Goal: Task Accomplishment & Management: Use online tool/utility

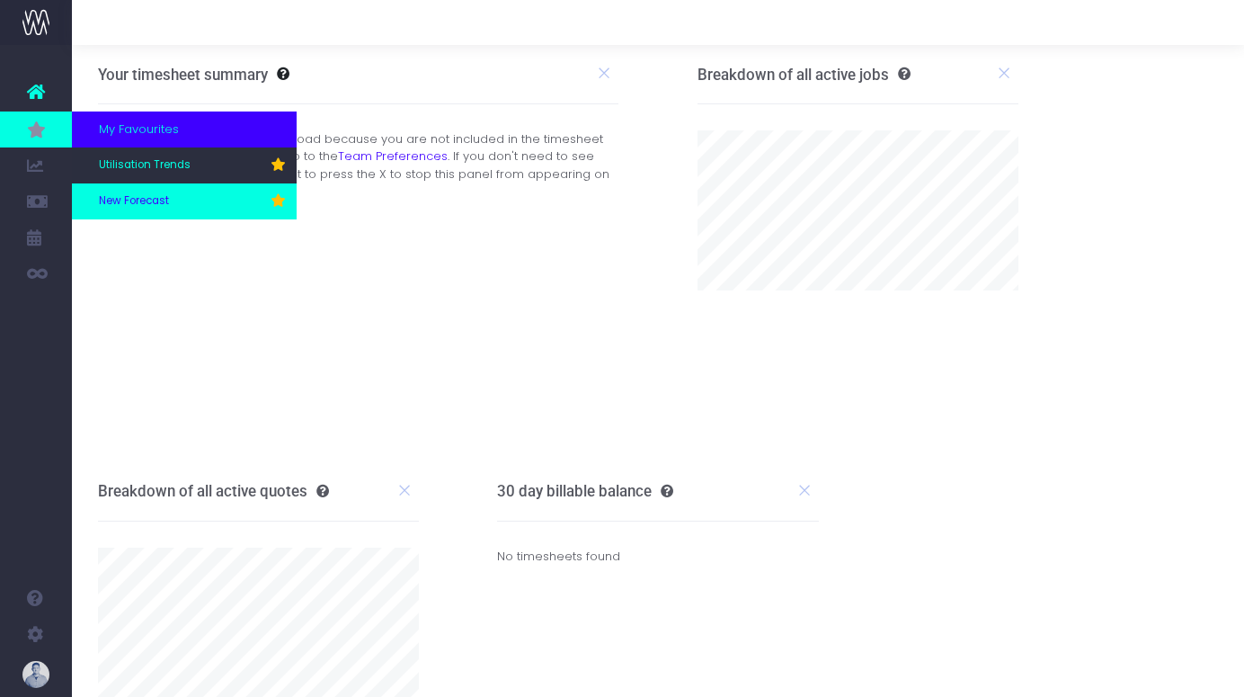
click at [151, 194] on span "New Forecast" at bounding box center [134, 201] width 70 height 16
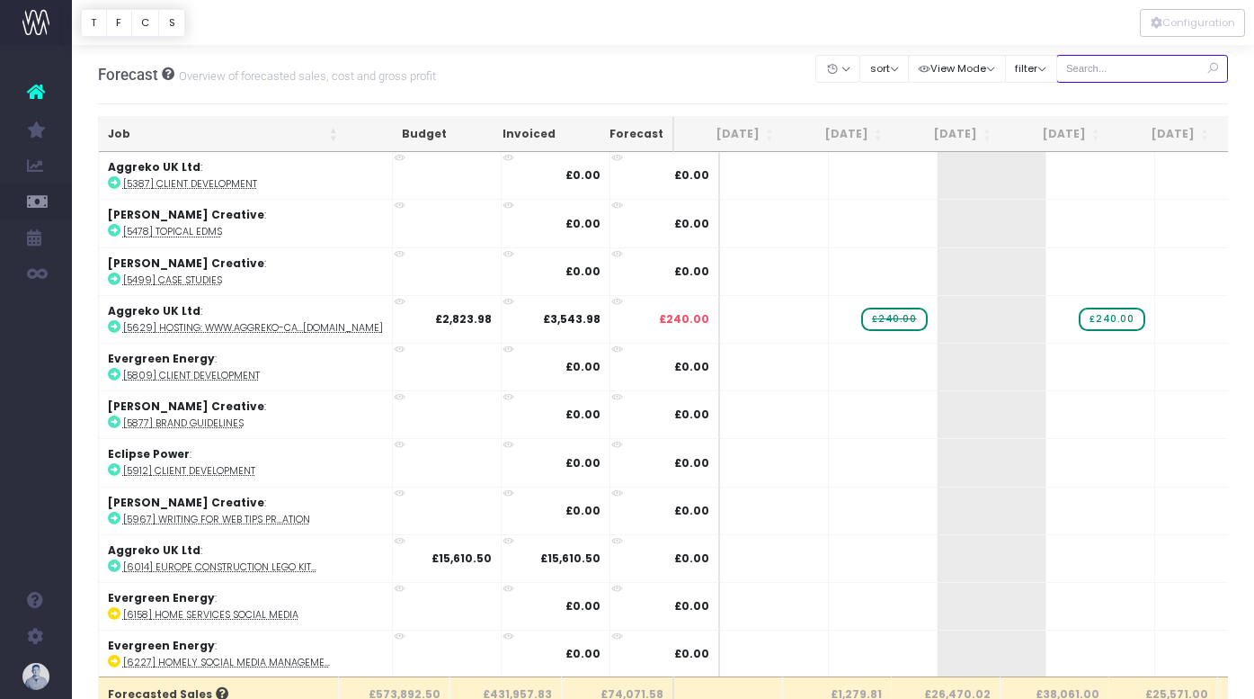
click at [1097, 70] on input "text" at bounding box center [1142, 69] width 173 height 28
type input "confirmed"
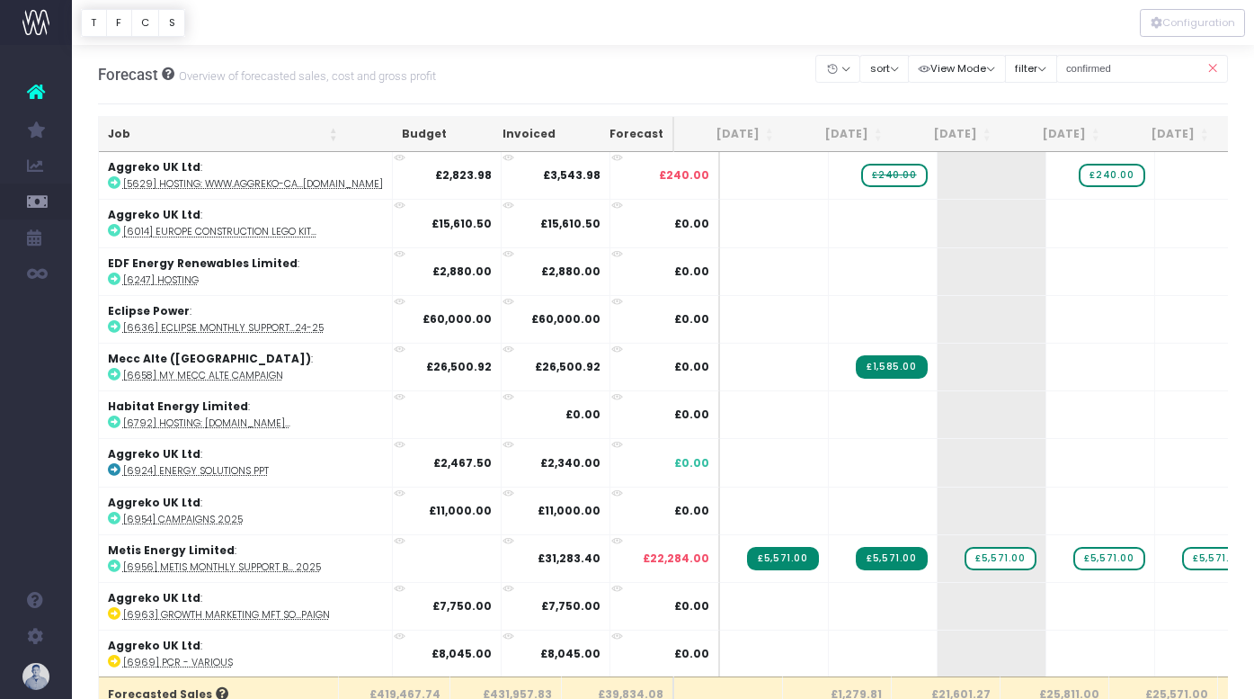
click at [119, 134] on th "Job" at bounding box center [223, 134] width 248 height 35
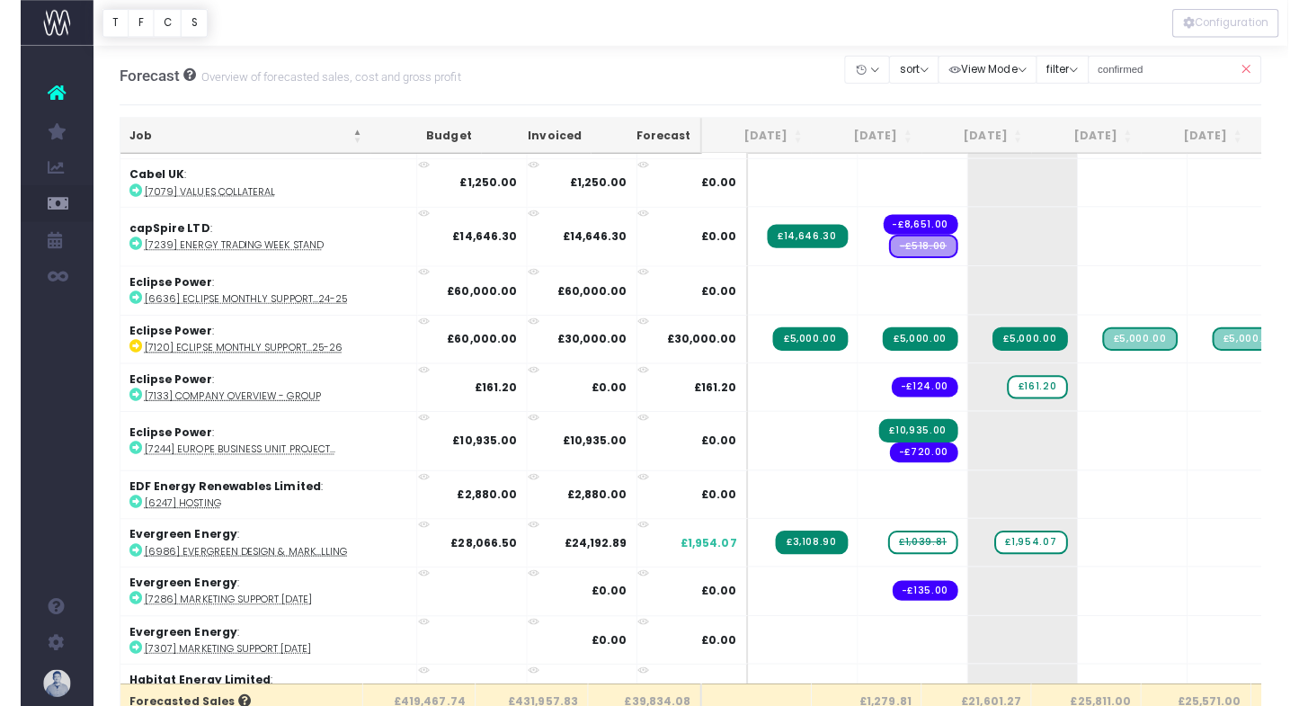
scroll to position [1499, 0]
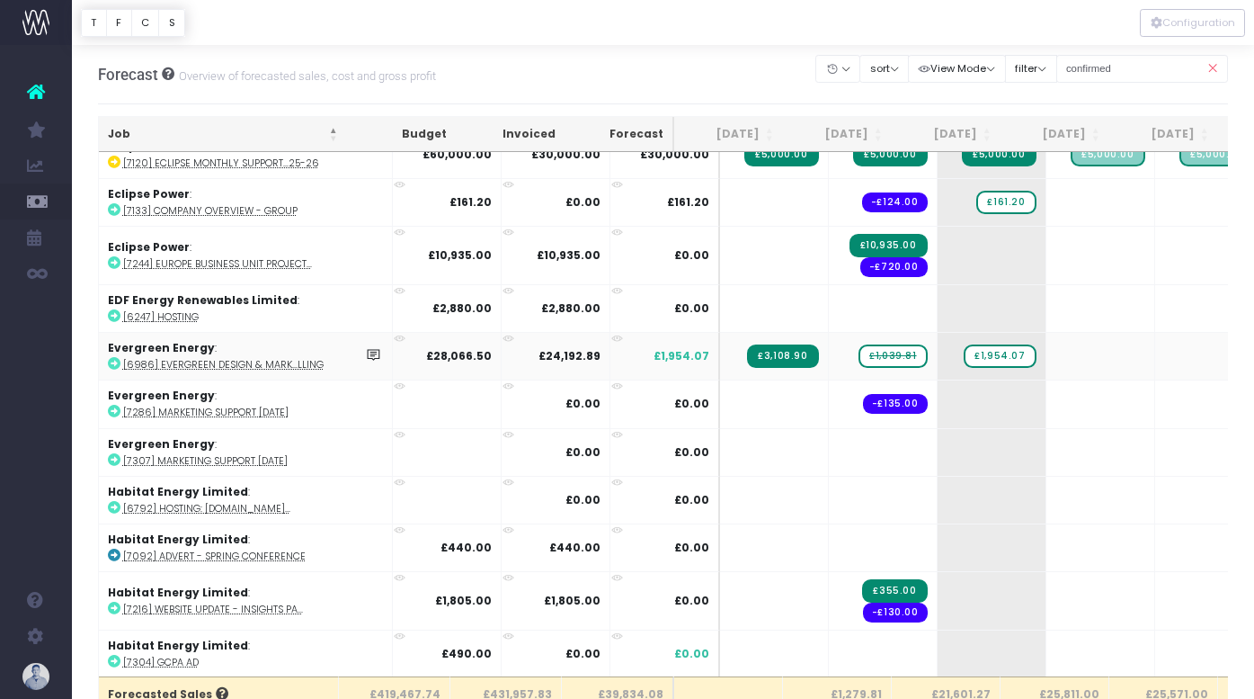
click at [230, 364] on abbr "[6986] Evergreen Design & Mark...lling" at bounding box center [223, 364] width 200 height 13
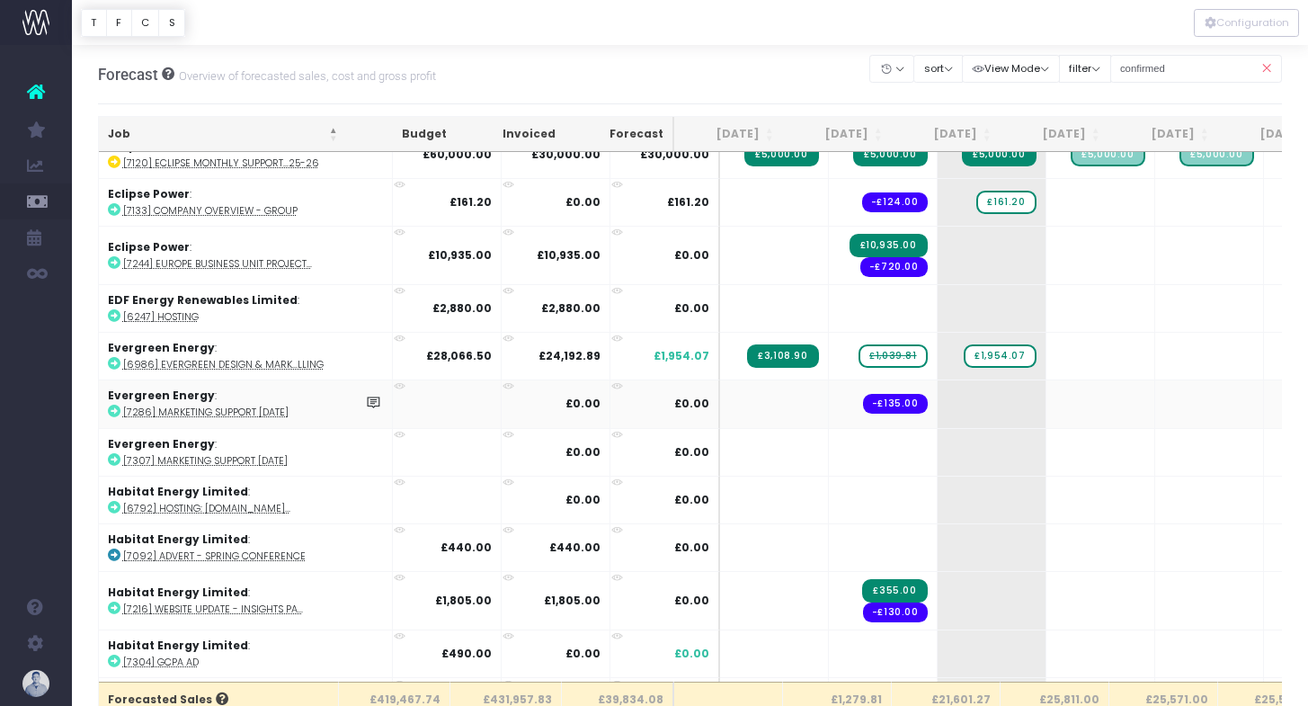
click at [276, 407] on abbr "[7286] Marketing Support [DATE]" at bounding box center [205, 411] width 165 height 13
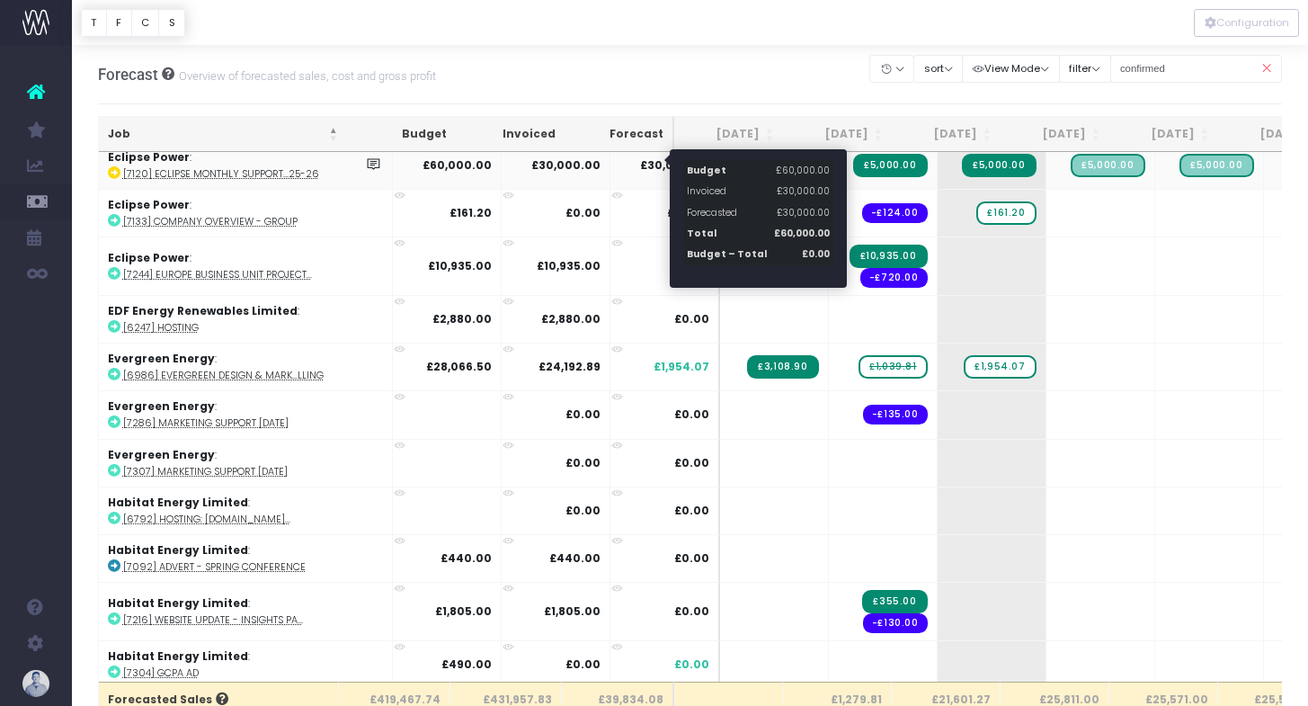
scroll to position [1490, 0]
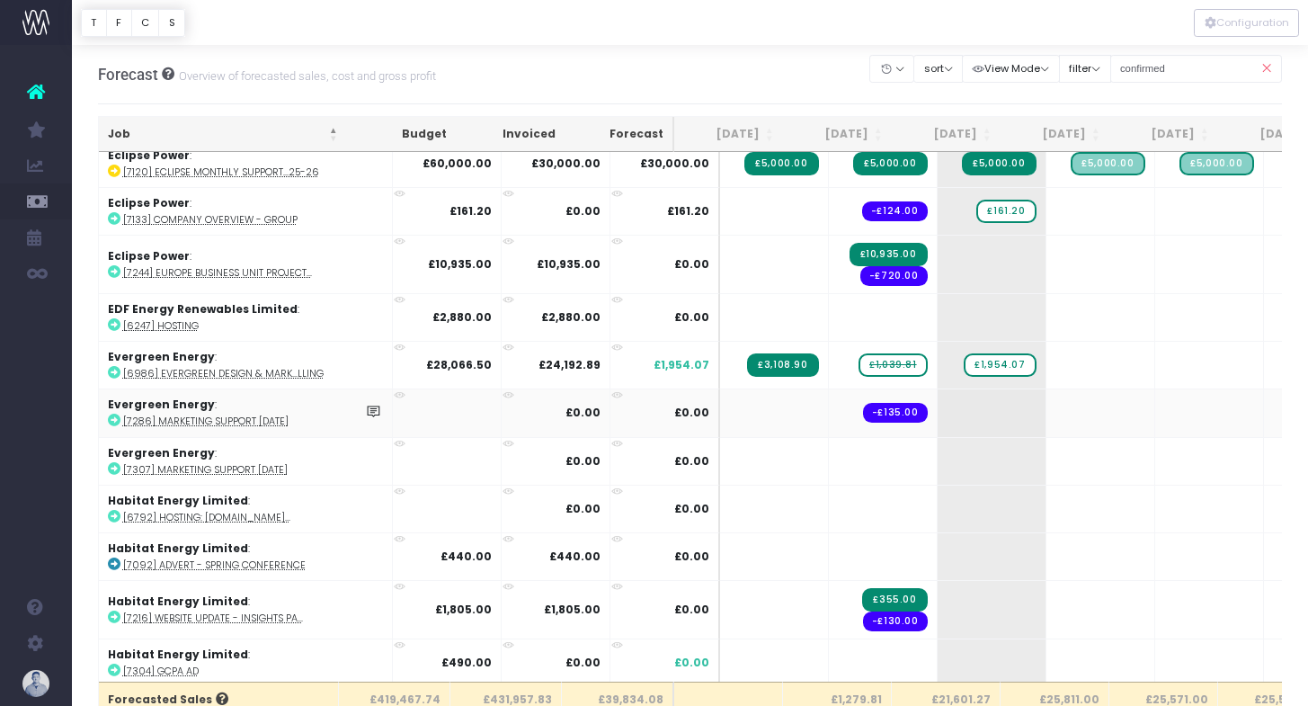
click at [239, 414] on abbr "[7286] Marketing Support [DATE]" at bounding box center [205, 420] width 165 height 13
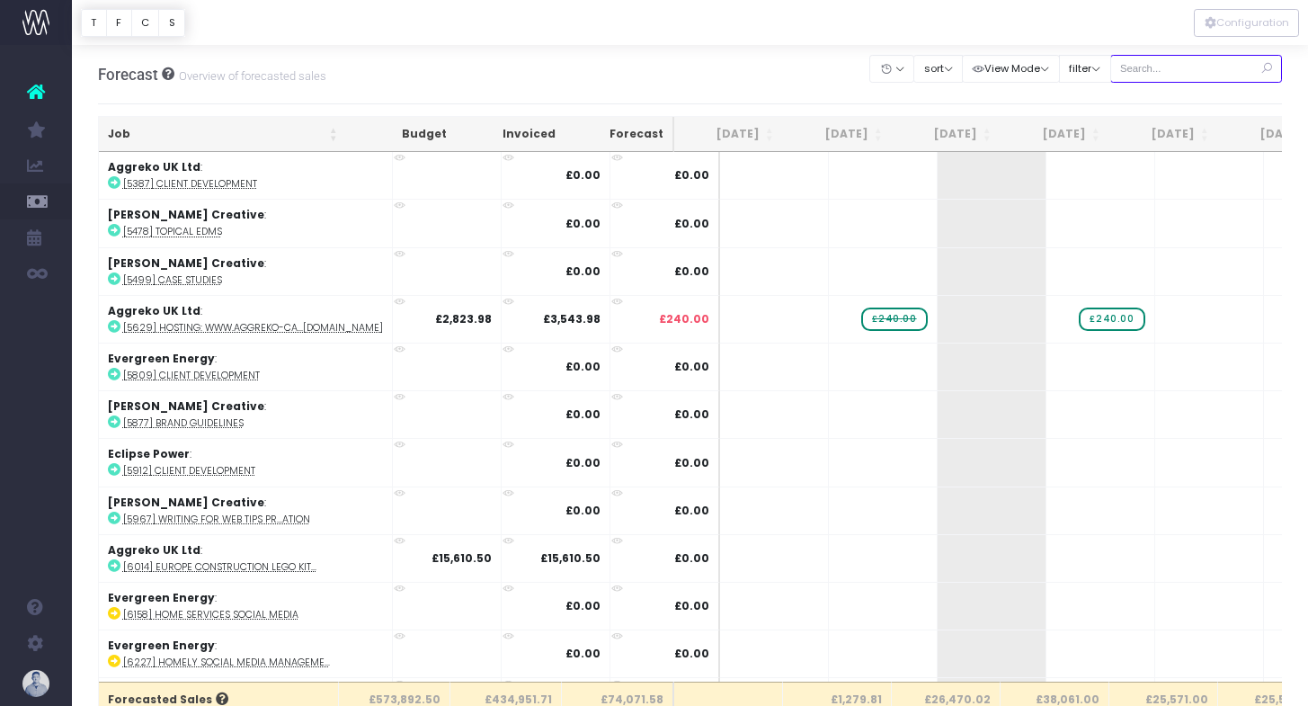
click at [1177, 72] on input "text" at bounding box center [1196, 69] width 173 height 28
type input "confirmed"
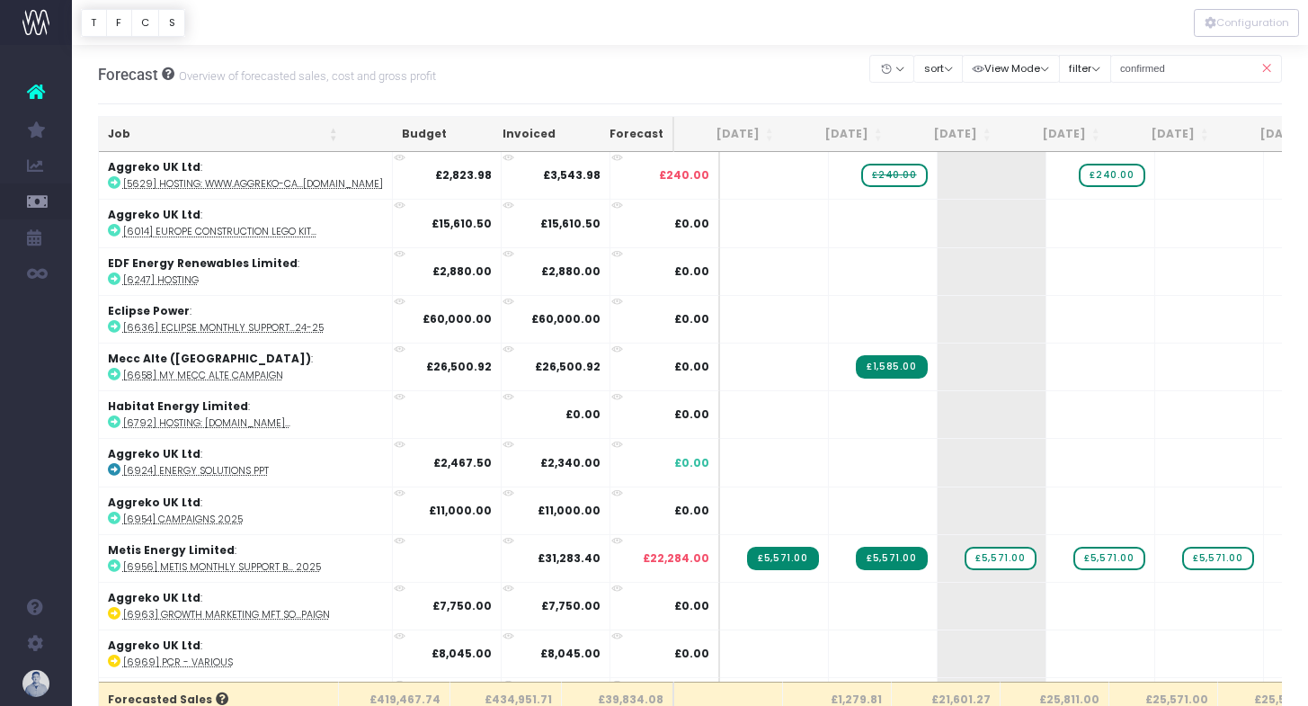
click at [135, 136] on th "Job" at bounding box center [223, 134] width 248 height 35
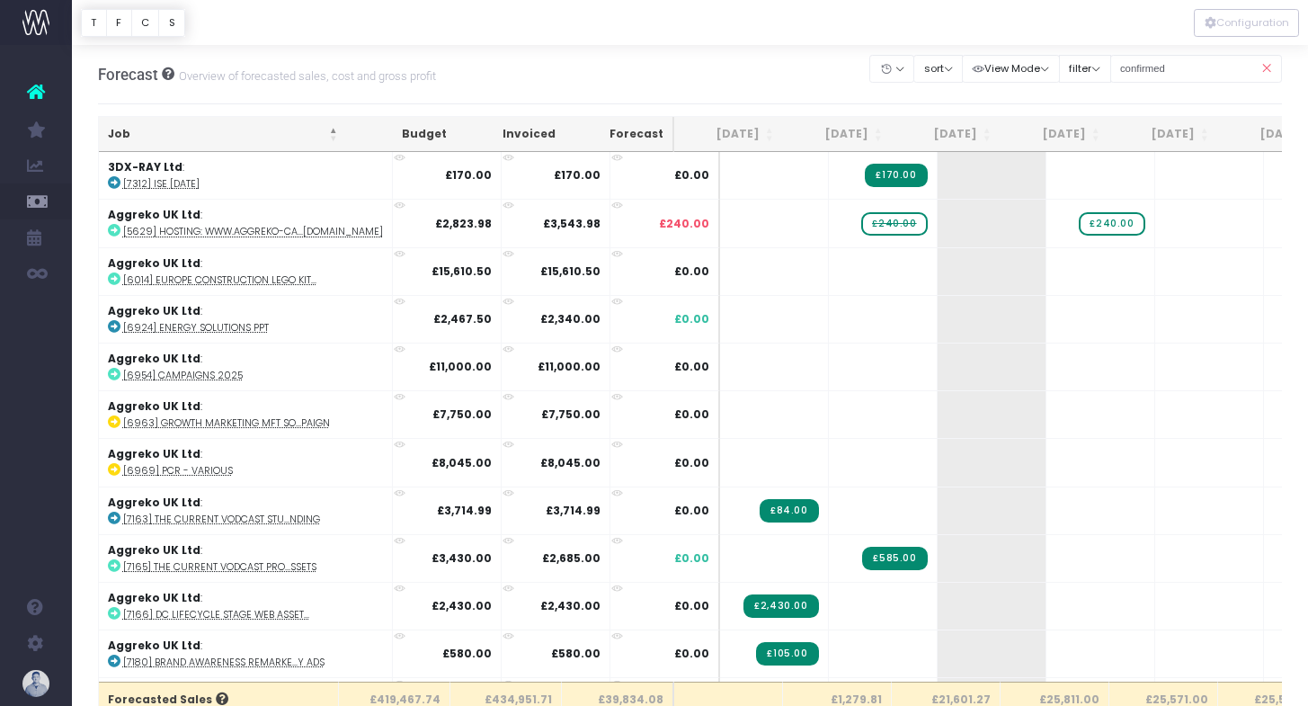
click at [139, 134] on th "Job" at bounding box center [223, 134] width 248 height 35
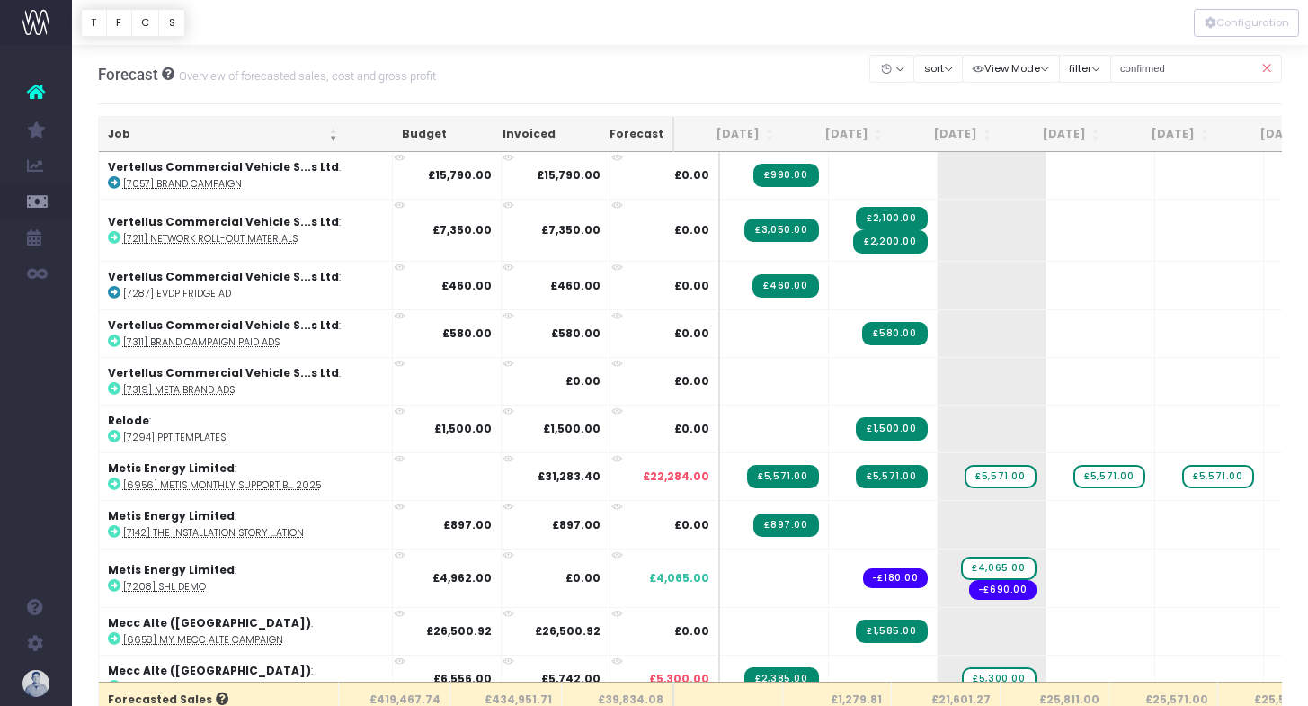
click at [139, 134] on th "Job" at bounding box center [223, 134] width 248 height 35
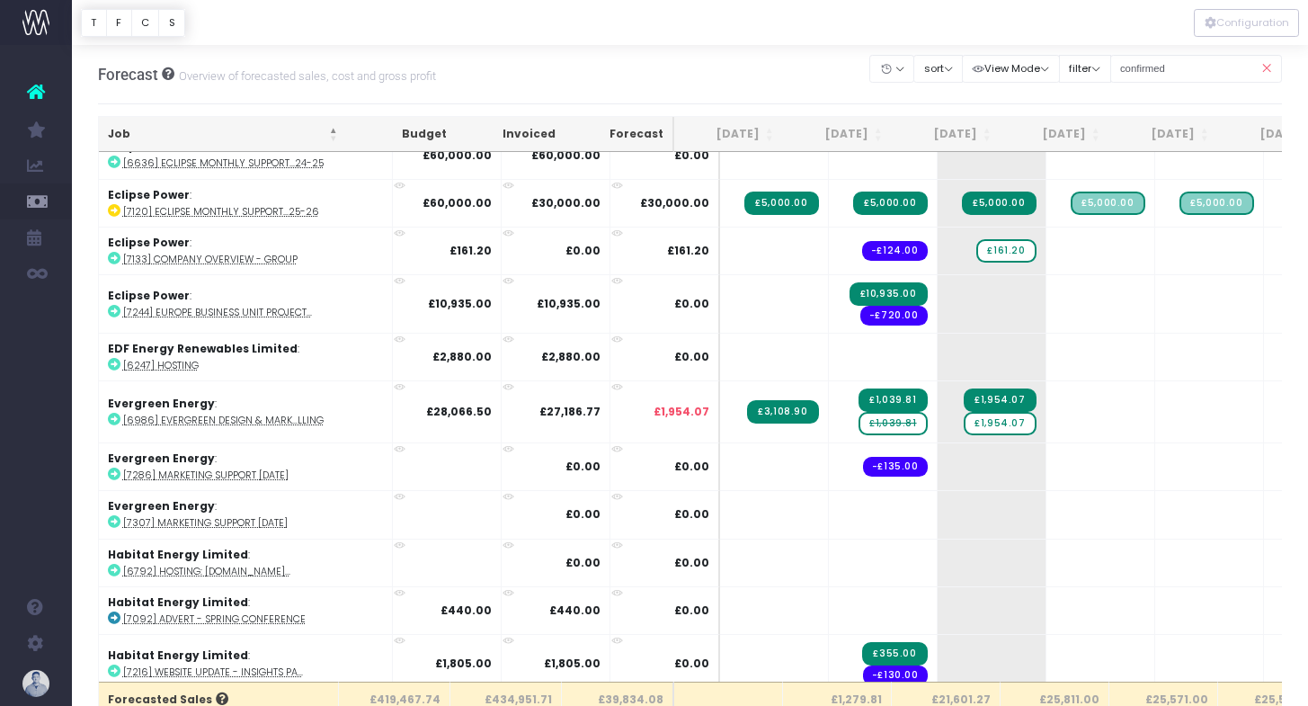
scroll to position [1455, 0]
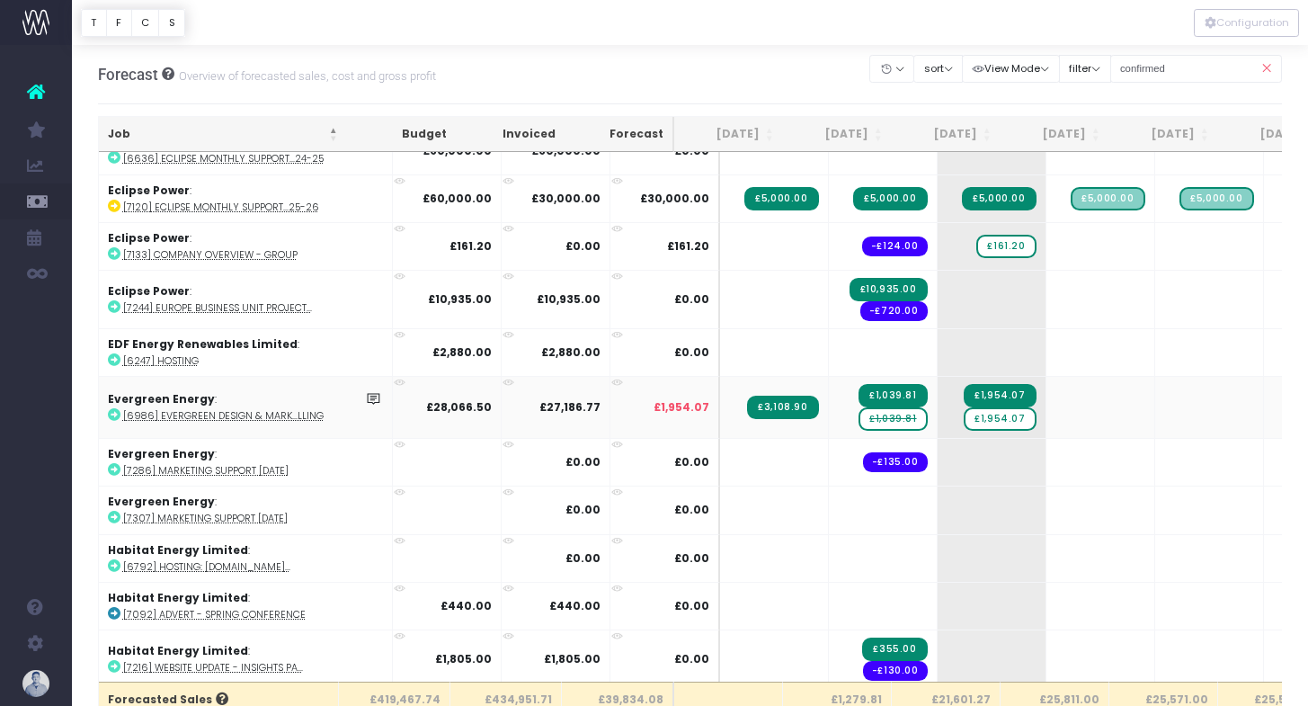
click at [859, 414] on span "£1,039.81" at bounding box center [893, 418] width 68 height 23
click at [761, 85] on body "Oh my... this is bad. wayahead wasn't able to load this page. Please contact su…" at bounding box center [654, 353] width 1308 height 706
click at [964, 416] on span "£1,954.07" at bounding box center [1000, 418] width 72 height 23
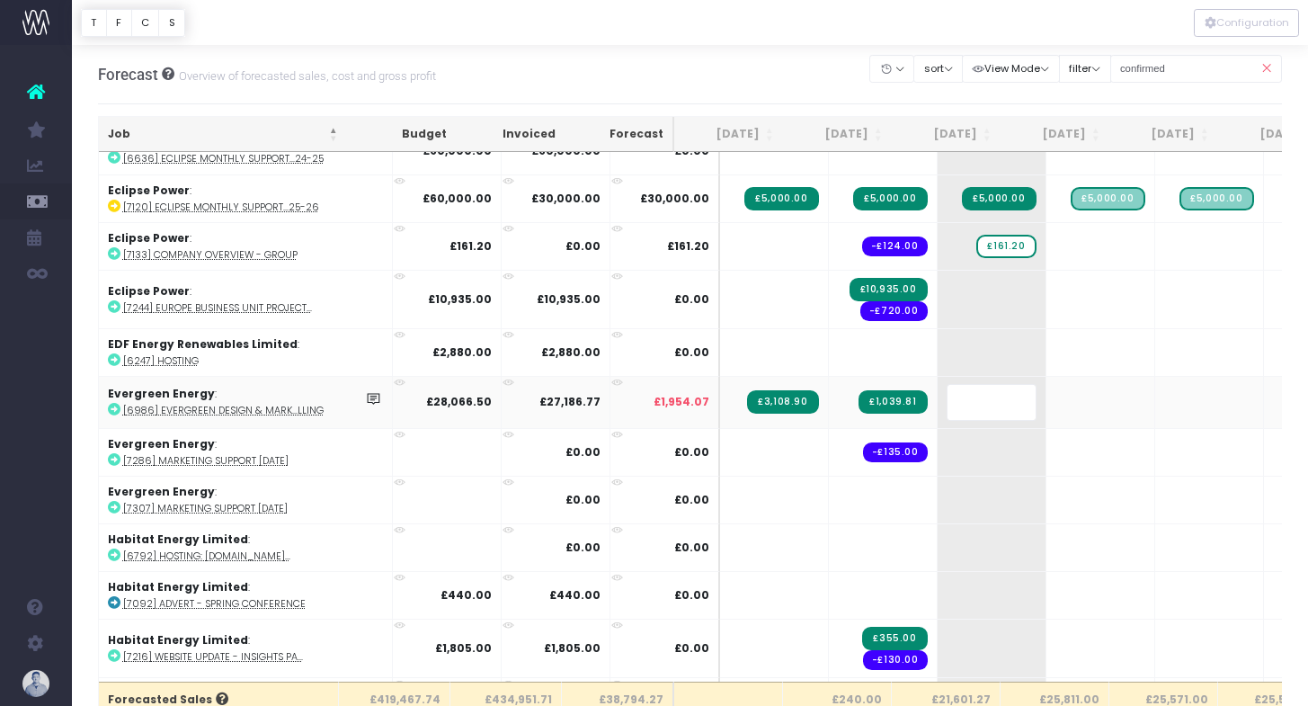
click at [761, 93] on body "Oh my... this is bad. wayahead wasn't able to load this page. Please contact su…" at bounding box center [654, 353] width 1308 height 706
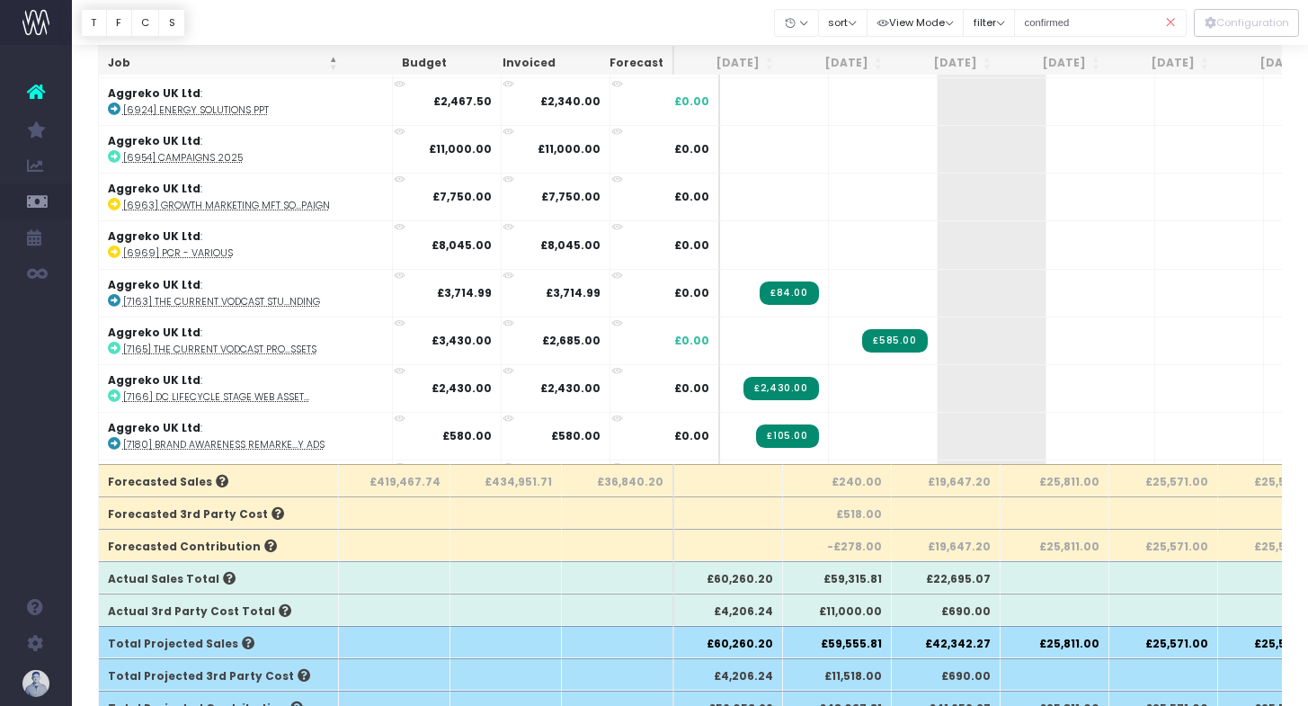
scroll to position [0, 0]
